Goal: Information Seeking & Learning: Find specific fact

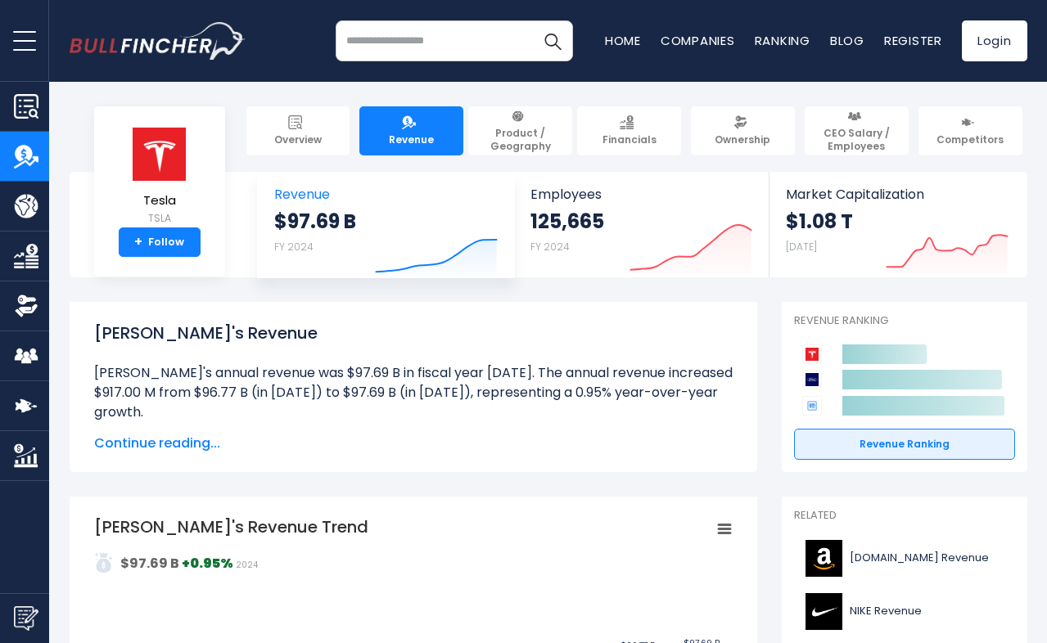
click at [348, 218] on div "$97.69 B FY 2024 Created with Highcharts 12.1.2" at bounding box center [385, 243] width 223 height 69
click at [305, 196] on span "Revenue" at bounding box center [385, 195] width 223 height 16
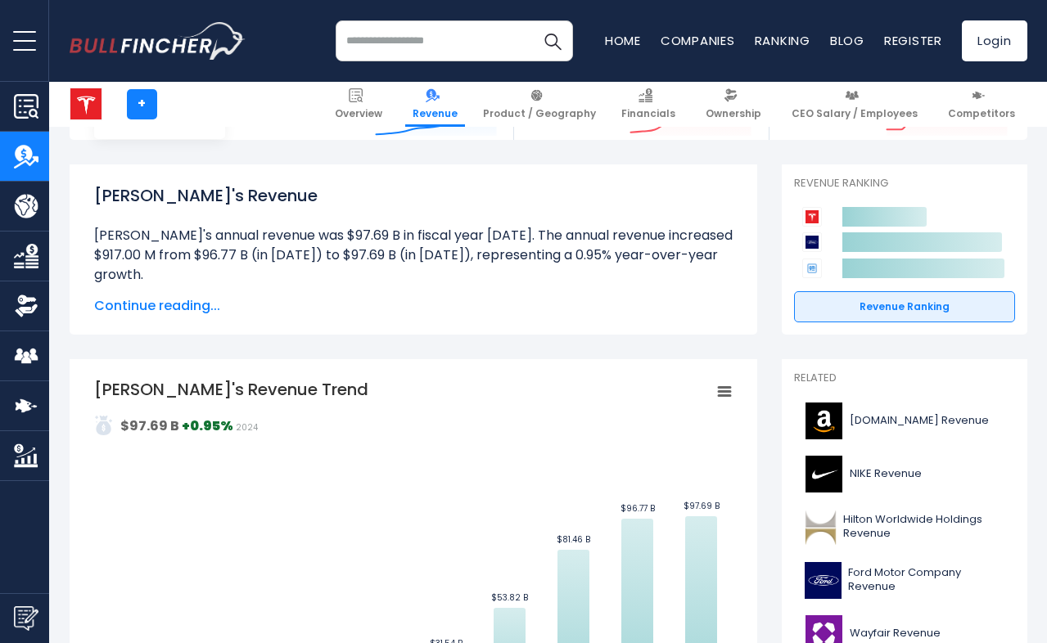
scroll to position [206, 0]
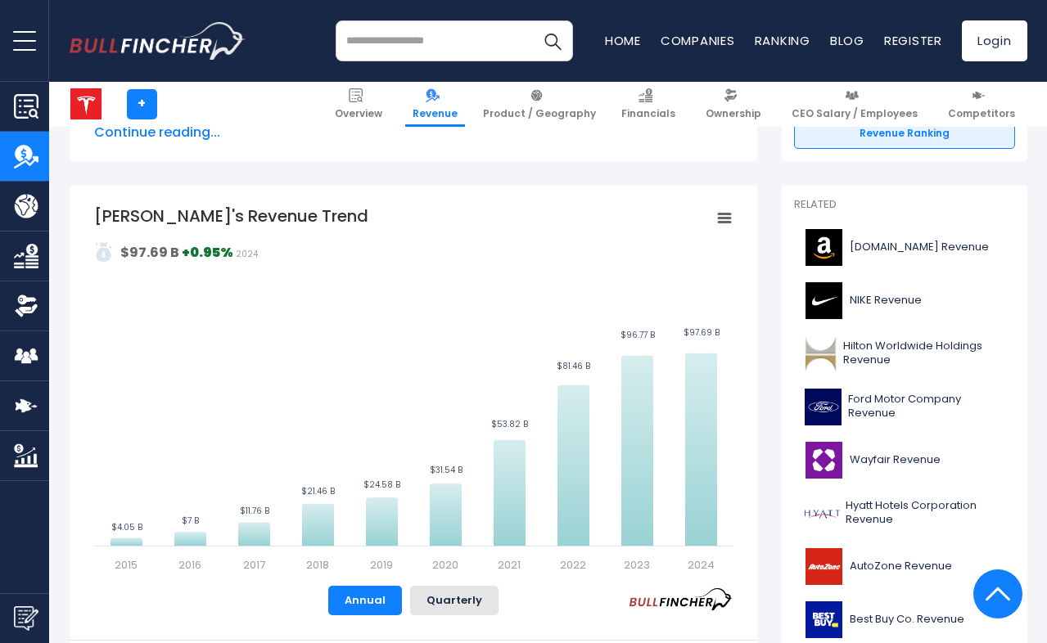
scroll to position [380, 0]
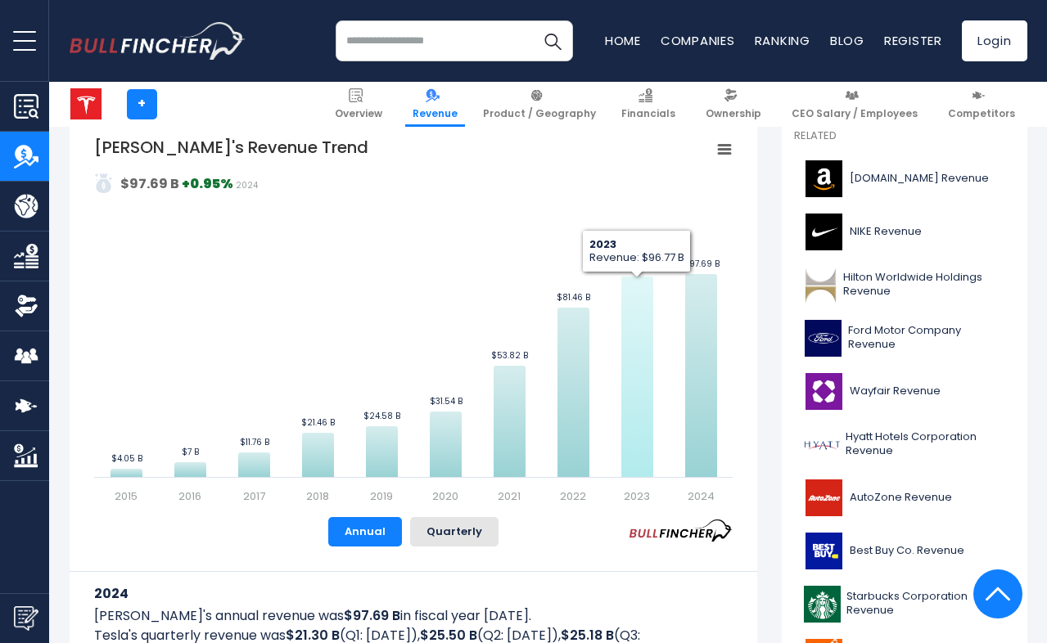
click at [621, 375] on icon "Tesla's Revenue Trend" at bounding box center [637, 377] width 32 height 200
click at [621, 355] on icon "Tesla's Revenue Trend" at bounding box center [637, 377] width 32 height 200
click at [621, 352] on icon "Tesla's Revenue Trend" at bounding box center [637, 377] width 32 height 200
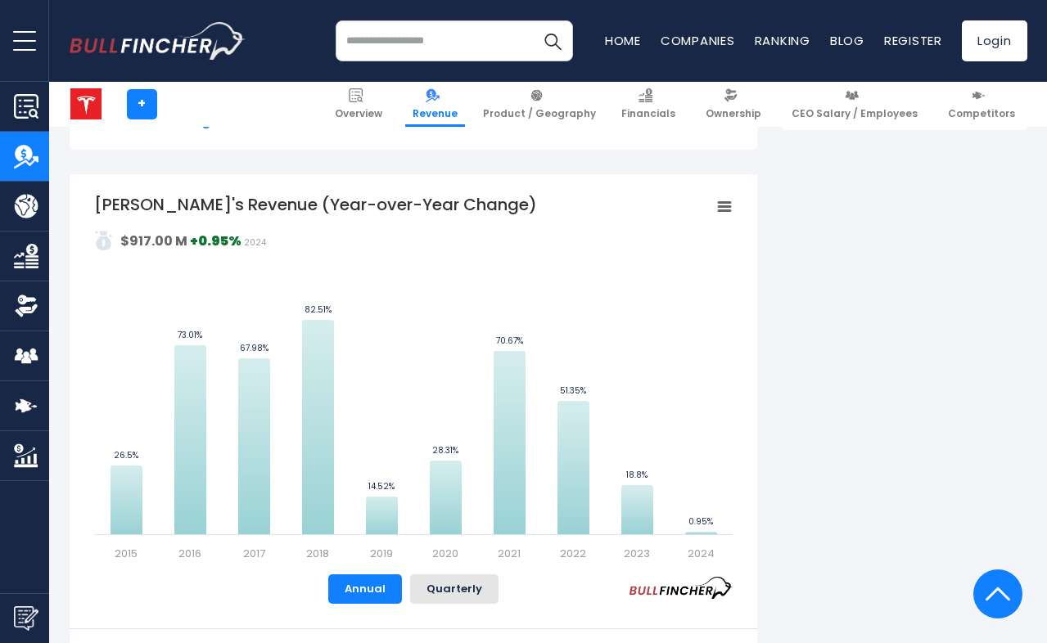
scroll to position [903, 0]
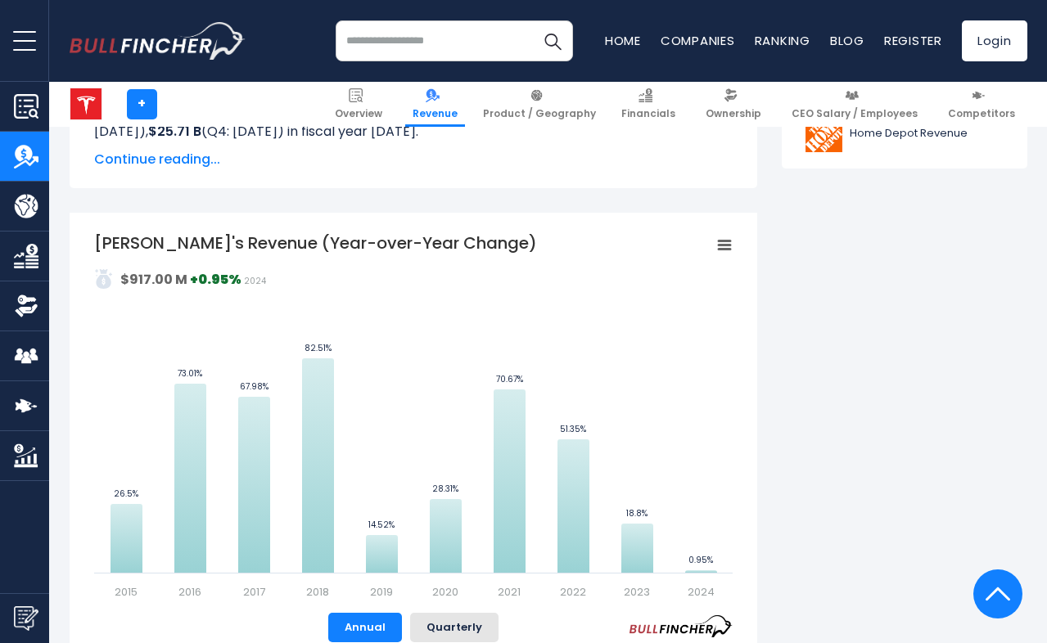
click at [597, 234] on rect "Tesla's Revenue (Year-over-Year Change)" at bounding box center [413, 416] width 638 height 368
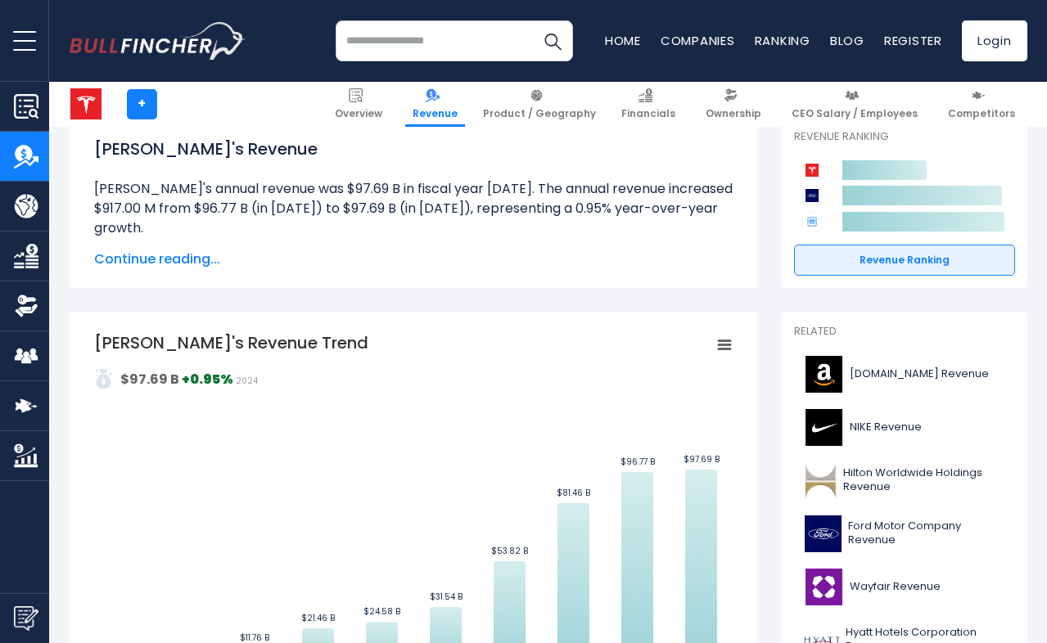
scroll to position [167, 0]
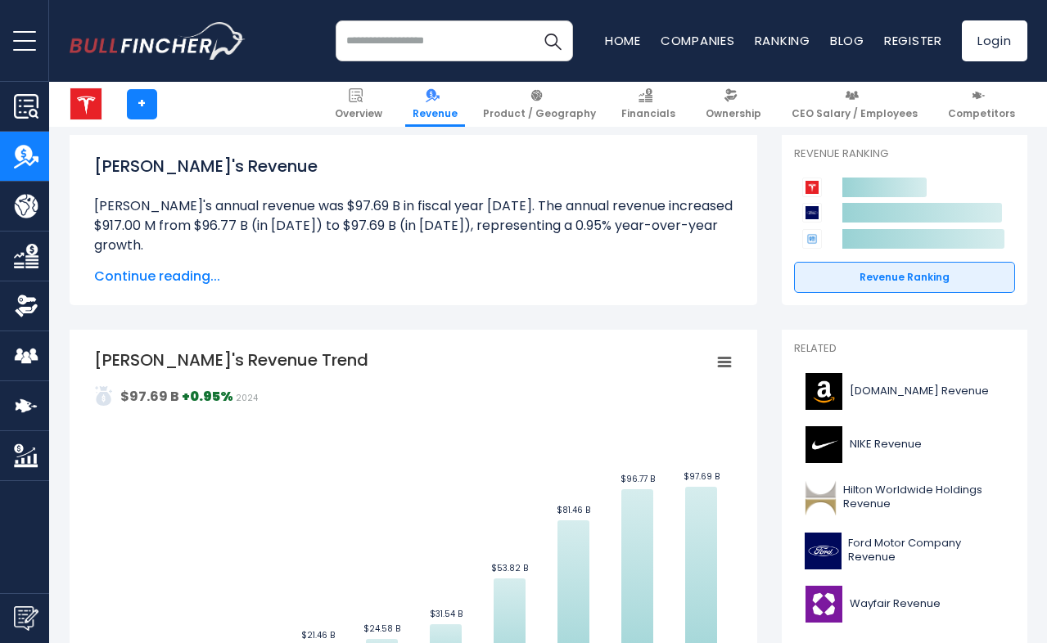
drag, startPoint x: 81, startPoint y: 356, endPoint x: 159, endPoint y: 358, distance: 77.8
click at [159, 358] on tspan "[PERSON_NAME]'s Revenue Trend" at bounding box center [231, 360] width 274 height 23
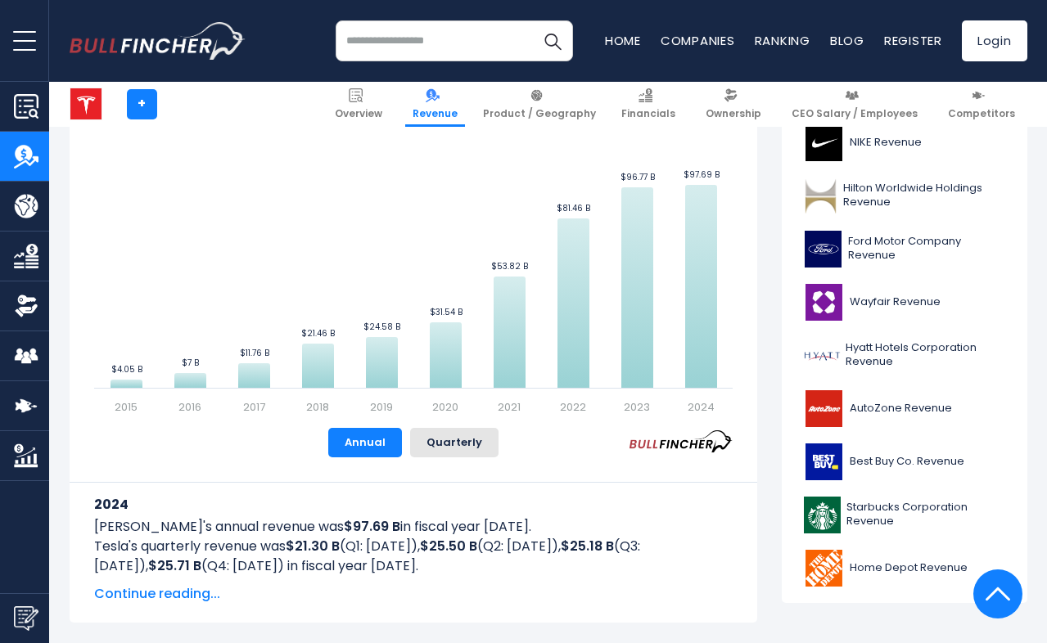
scroll to position [400, 0]
